Goal: Participate in discussion

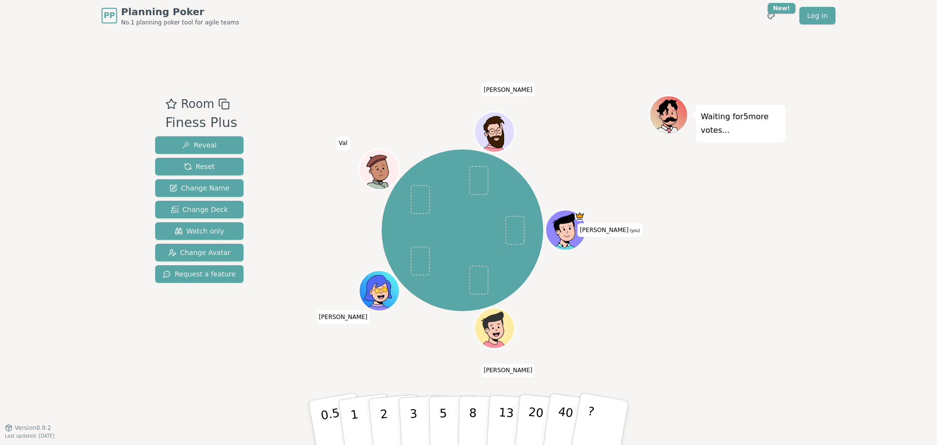
click at [726, 348] on div "Waiting for 5 more votes..." at bounding box center [717, 229] width 137 height 268
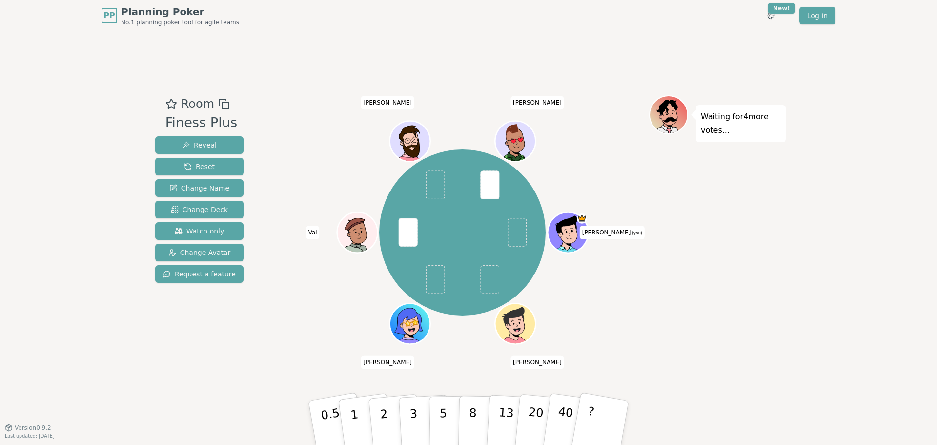
click at [301, 310] on div "[PERSON_NAME] (you) [PERSON_NAME] [PERSON_NAME]" at bounding box center [462, 233] width 373 height 240
click at [415, 422] on p "3" at bounding box center [414, 423] width 11 height 53
click at [550, 105] on span "[PERSON_NAME]" at bounding box center [538, 103] width 54 height 14
click at [339, 59] on div "Room Finess Plus Reveal Reset Change Name Change Deck Watch only Change Avatar …" at bounding box center [468, 229] width 635 height 396
click at [433, 411] on button "5" at bounding box center [454, 423] width 50 height 74
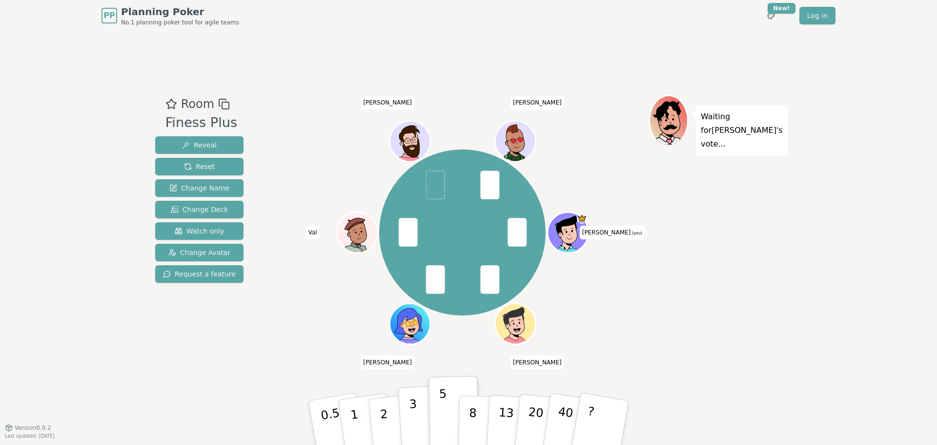
click at [407, 412] on button "3" at bounding box center [424, 423] width 53 height 76
click at [413, 411] on p "3" at bounding box center [414, 423] width 11 height 53
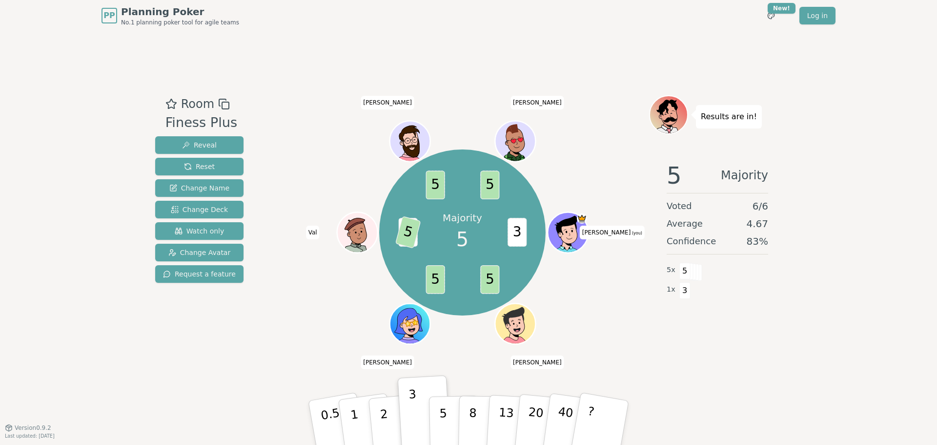
click at [581, 127] on div "Majority 5 3 5 5 3 5 5 5 [PERSON_NAME] (you) [PERSON_NAME] [PERSON_NAME] christ…" at bounding box center [462, 233] width 373 height 240
click at [600, 31] on div "PP Planning Poker No.1 planning poker tool for agile teams Toggle theme New! Lo…" at bounding box center [469, 15] width 734 height 31
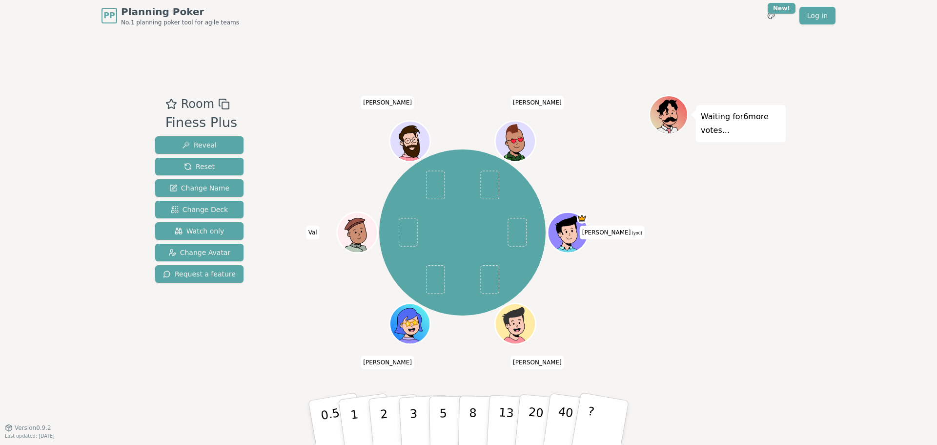
click at [656, 241] on div "Waiting for 6 more votes..." at bounding box center [717, 229] width 137 height 268
click at [595, 337] on div "[PERSON_NAME] (you) [PERSON_NAME] [PERSON_NAME]" at bounding box center [462, 233] width 373 height 240
click at [475, 409] on p "8" at bounding box center [473, 422] width 8 height 53
click at [685, 264] on div "Waiting for 5 more votes..." at bounding box center [717, 229] width 137 height 268
click at [616, 137] on div "[PERSON_NAME] (you) [PERSON_NAME] [PERSON_NAME]" at bounding box center [462, 233] width 373 height 240
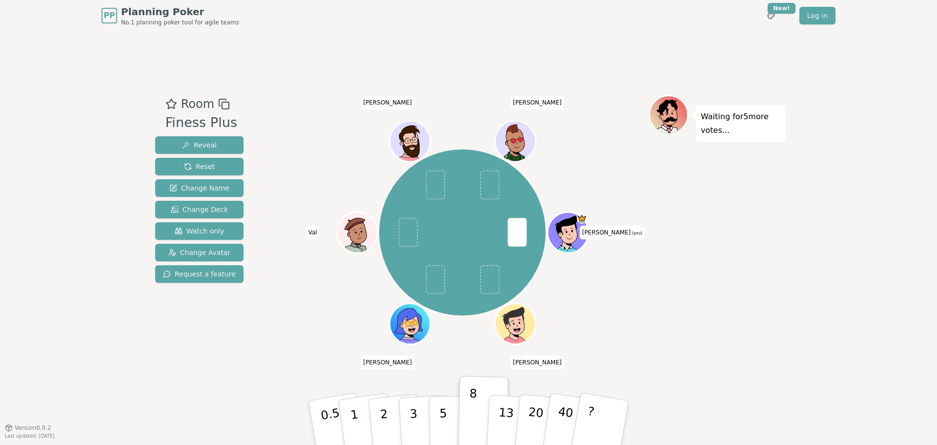
click at [624, 349] on div "[PERSON_NAME] (you) [PERSON_NAME] [PERSON_NAME]" at bounding box center [462, 233] width 373 height 240
click at [326, 266] on div "[PERSON_NAME] (you) [PERSON_NAME] [PERSON_NAME]" at bounding box center [462, 233] width 373 height 240
drag, startPoint x: 322, startPoint y: 227, endPoint x: 306, endPoint y: 228, distance: 16.7
click at [306, 228] on div "[PERSON_NAME] (you) [PERSON_NAME] [PERSON_NAME]" at bounding box center [462, 233] width 373 height 240
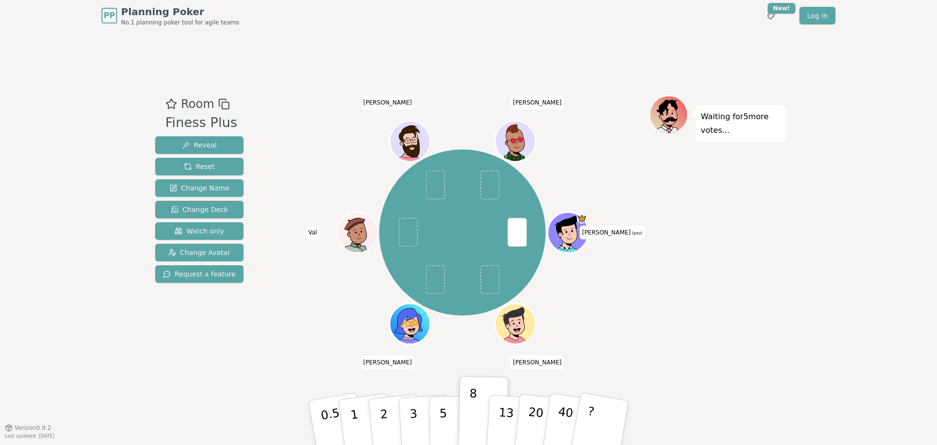
click at [322, 247] on div "[PERSON_NAME] (you) [PERSON_NAME] [PERSON_NAME]" at bounding box center [462, 233] width 373 height 240
drag, startPoint x: 324, startPoint y: 231, endPoint x: 309, endPoint y: 233, distance: 14.8
click at [309, 233] on div "[PERSON_NAME] (you) [PERSON_NAME] [PERSON_NAME]" at bounding box center [462, 233] width 373 height 240
click at [313, 237] on span "Val" at bounding box center [313, 232] width 14 height 14
